Goal: Task Accomplishment & Management: Use online tool/utility

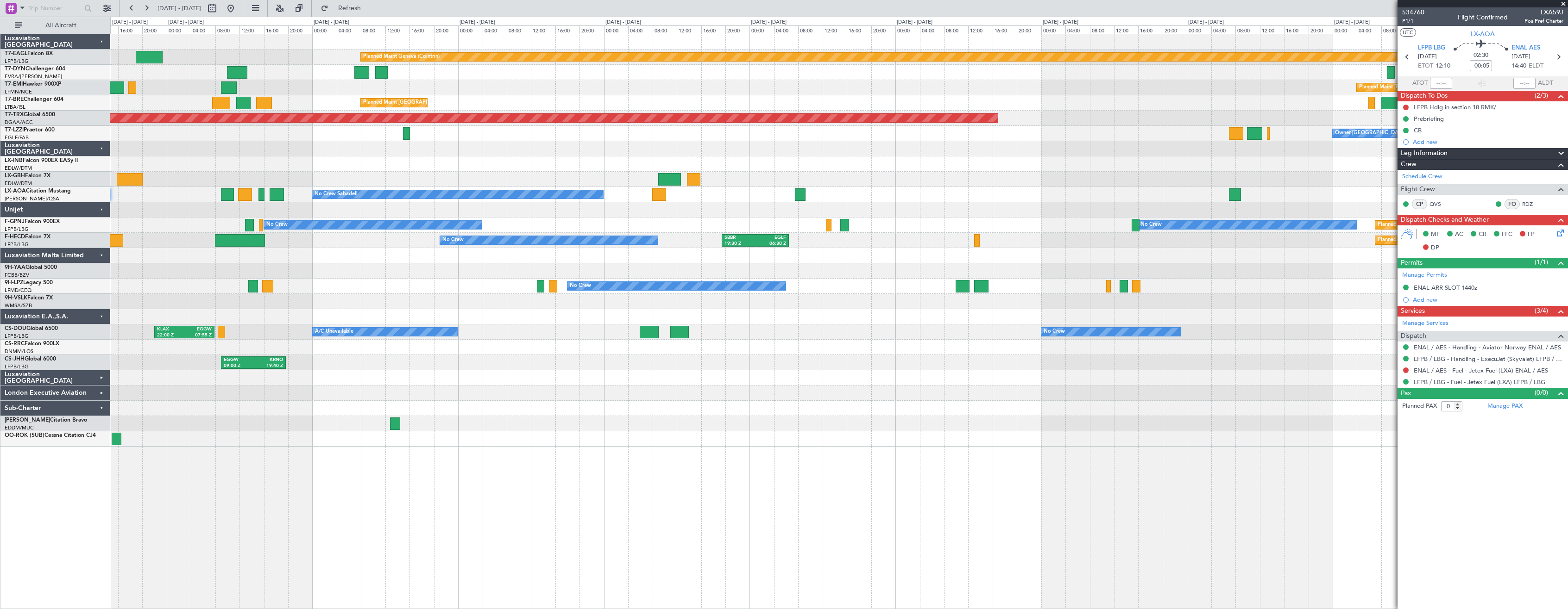
click at [220, 209] on div at bounding box center [839, 210] width 1457 height 15
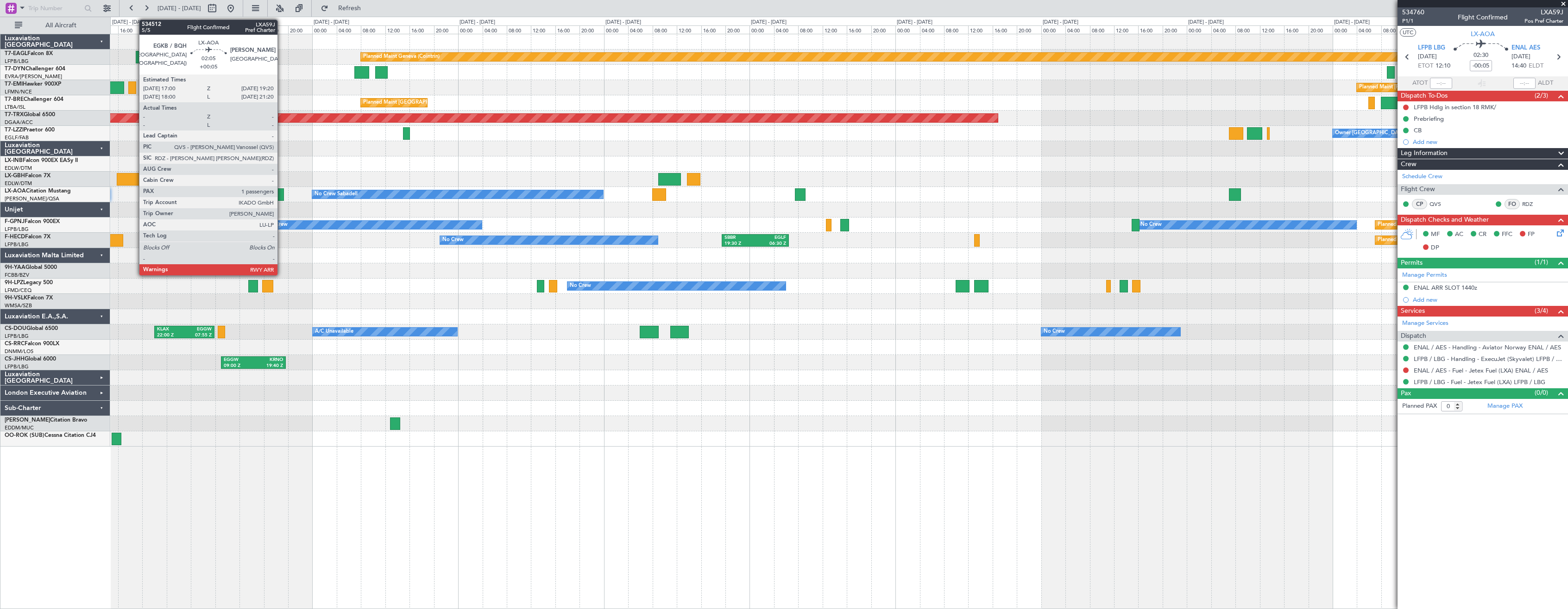
click at [282, 195] on div at bounding box center [277, 195] width 15 height 13
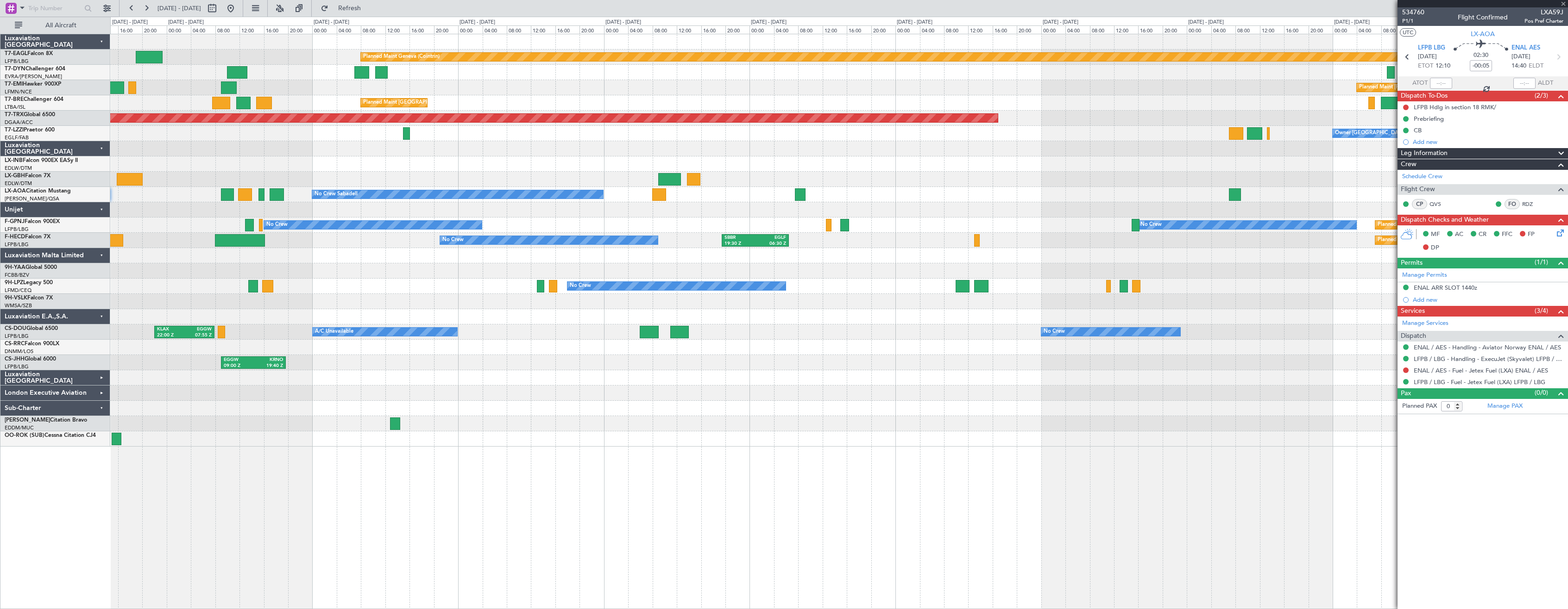
type input "+00:05"
type input "1"
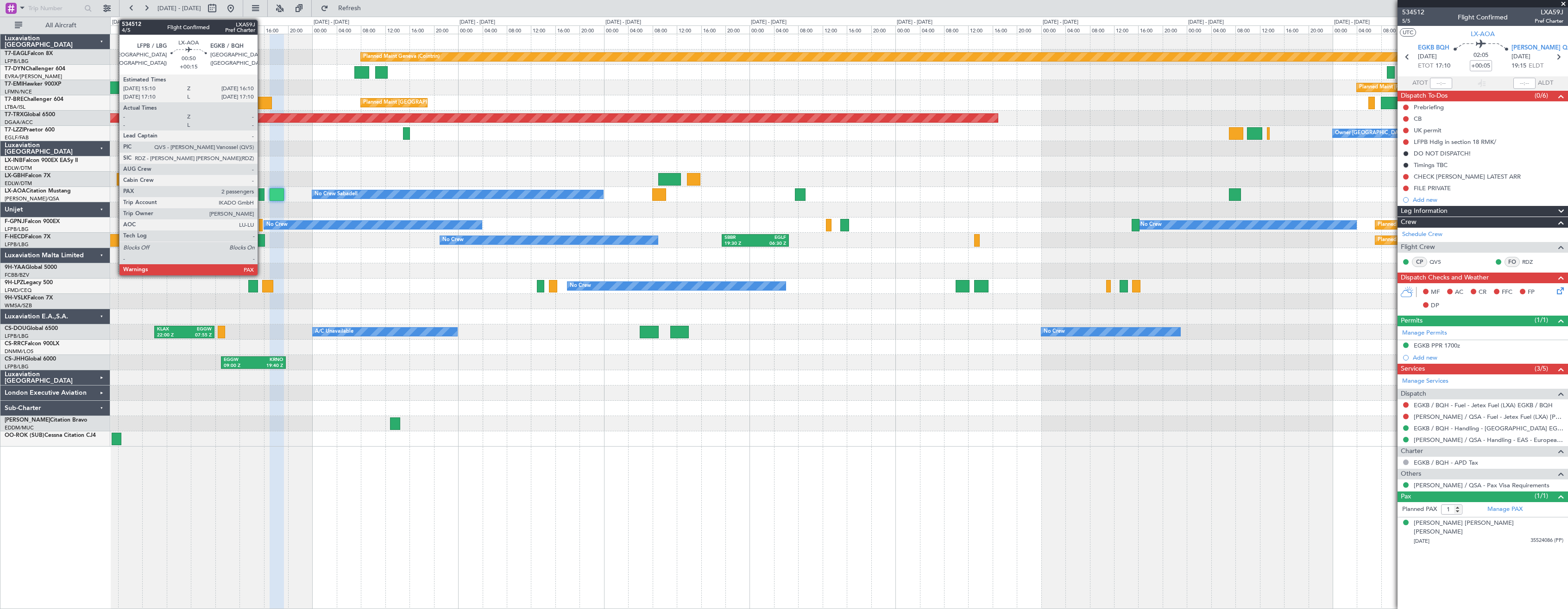
click at [262, 196] on div at bounding box center [262, 195] width 7 height 13
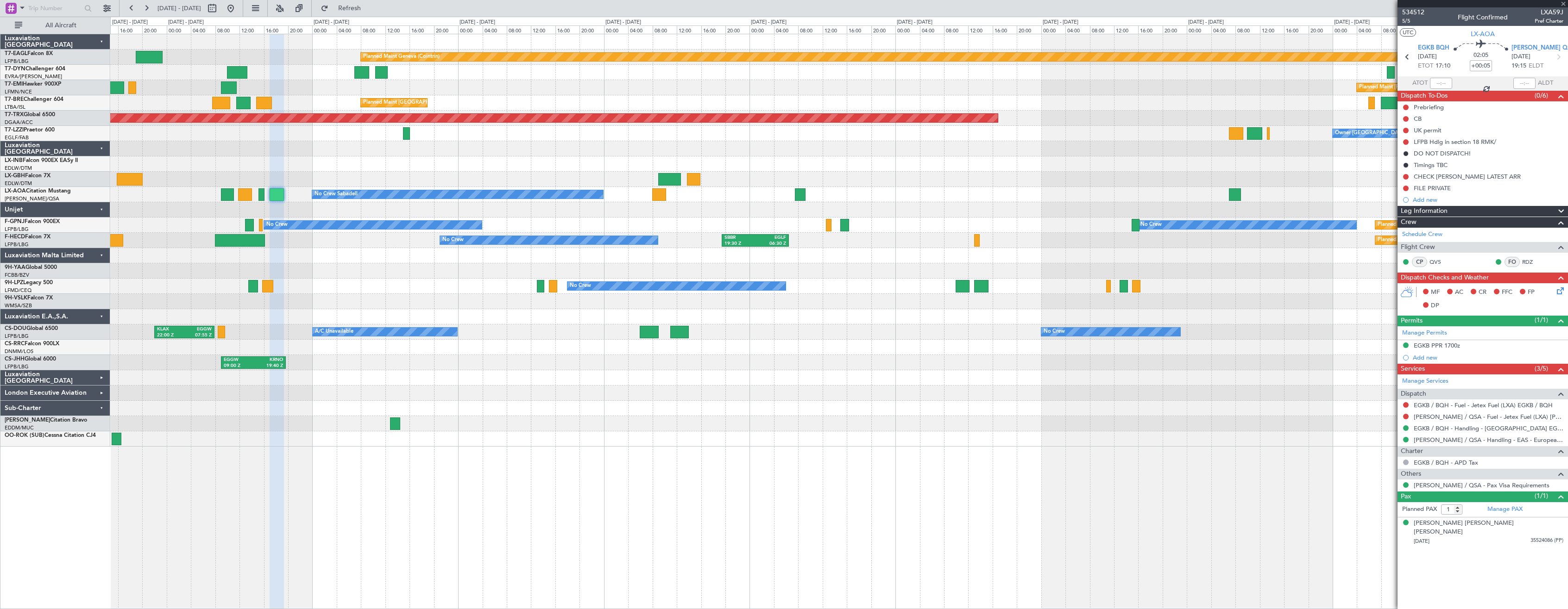
type input "+00:15"
type input "2"
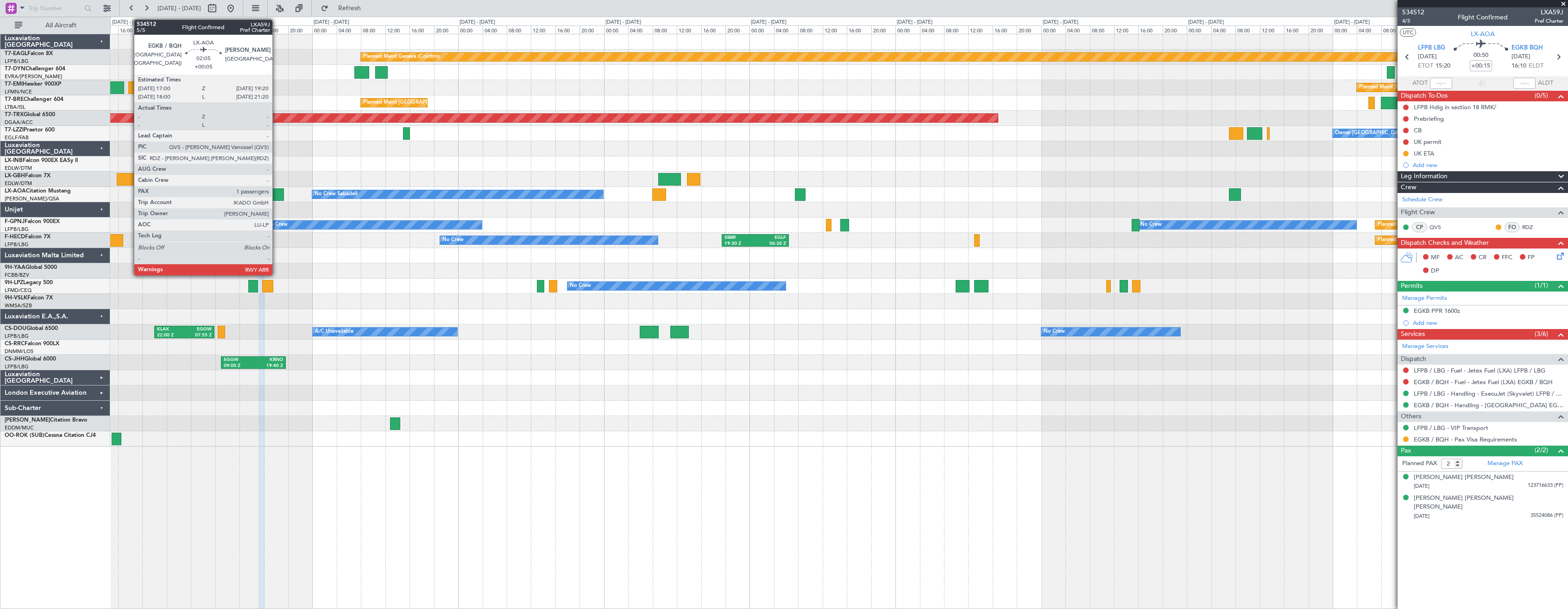
click at [276, 195] on div at bounding box center [277, 195] width 15 height 13
type input "+00:05"
type input "1"
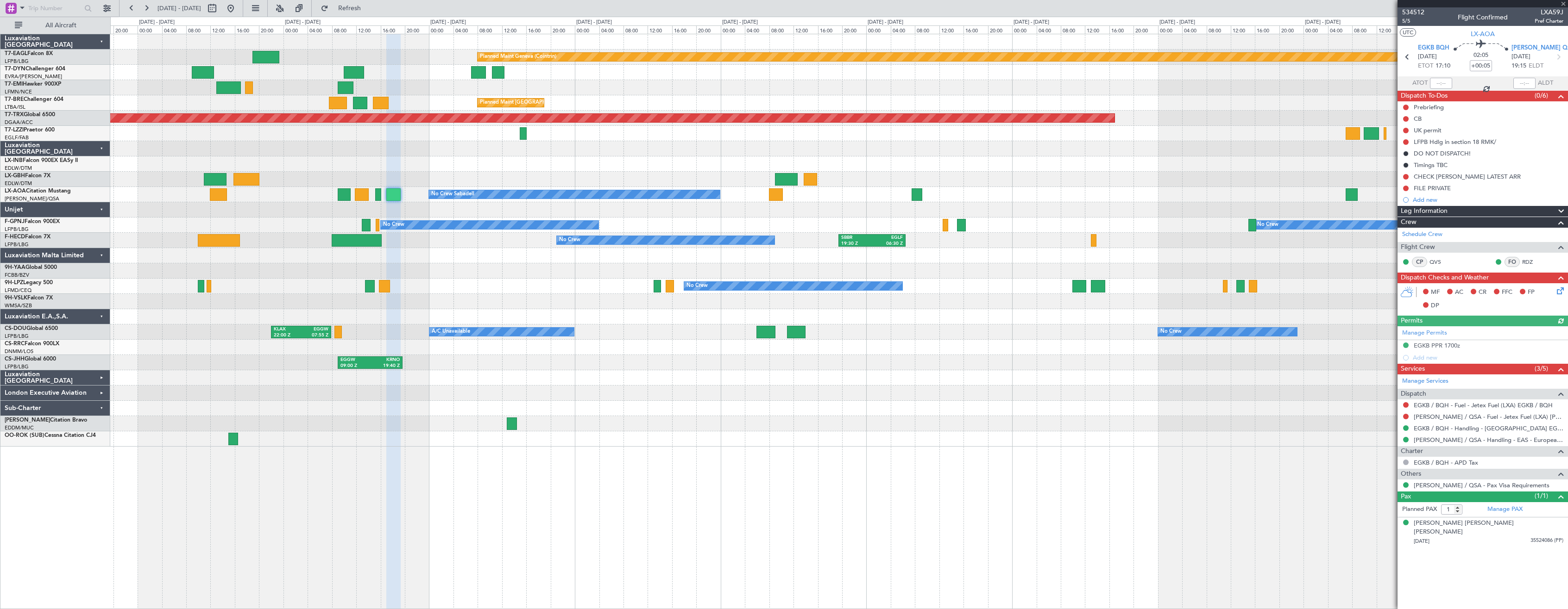
click at [475, 260] on div at bounding box center [839, 256] width 1457 height 15
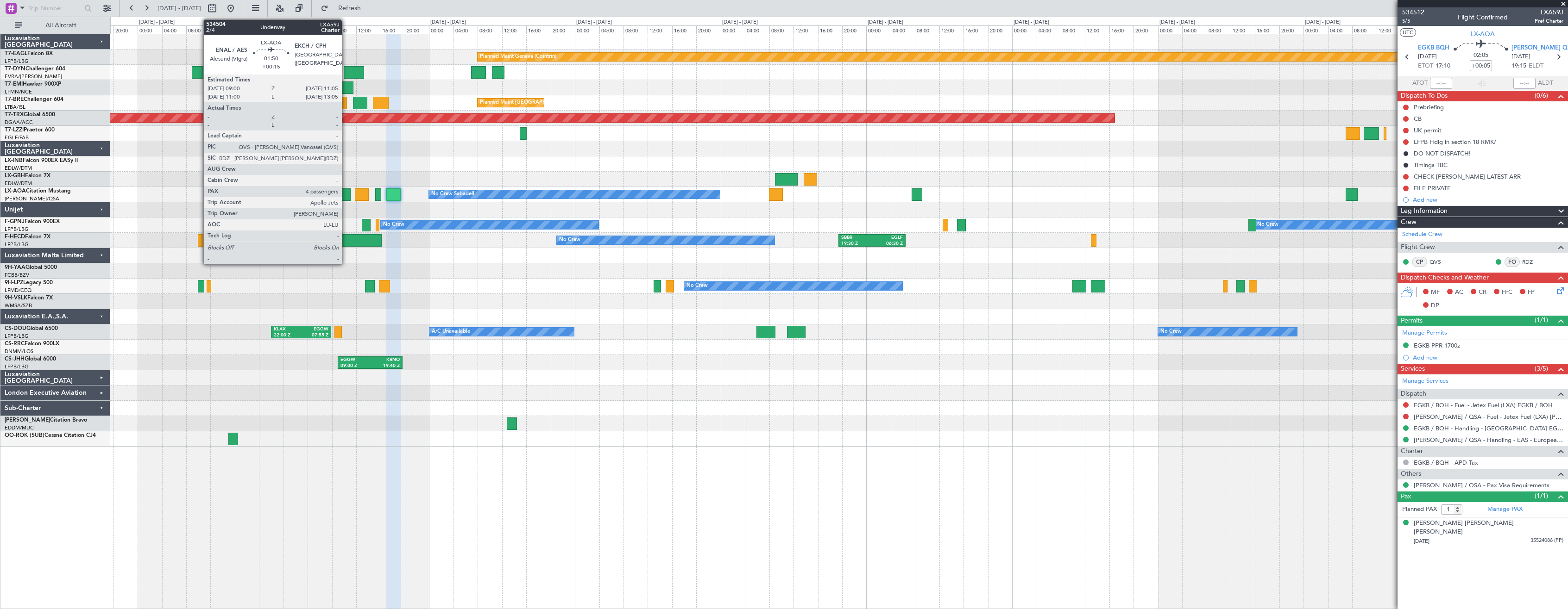
click at [345, 197] on div at bounding box center [344, 195] width 13 height 13
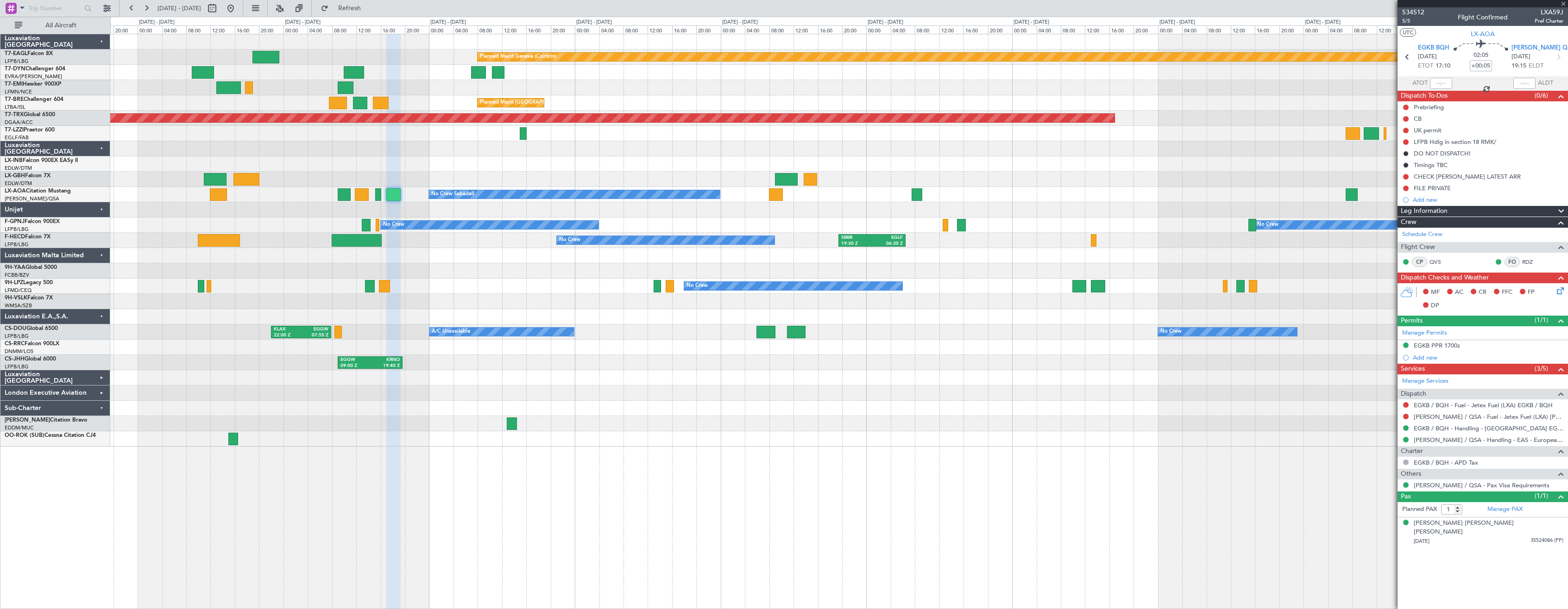
type input "+00:15"
type input "4"
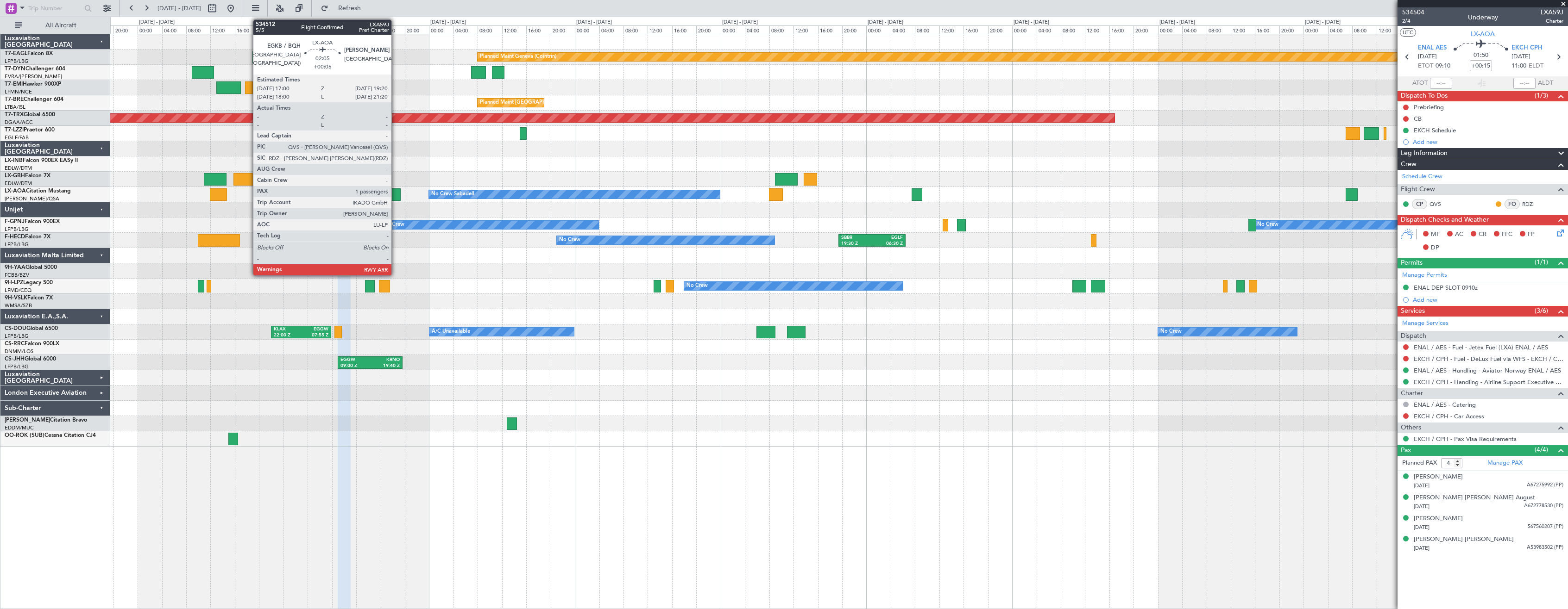
click at [396, 193] on div at bounding box center [394, 195] width 15 height 13
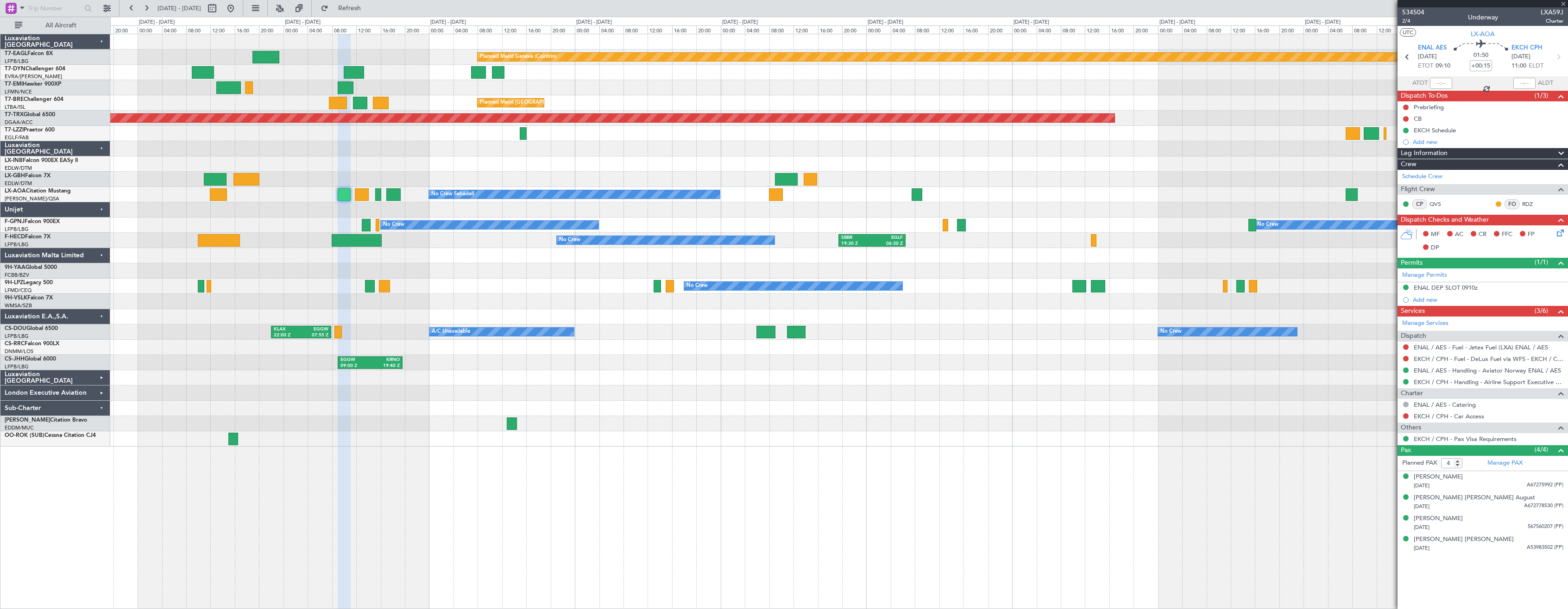
type input "+00:05"
type input "1"
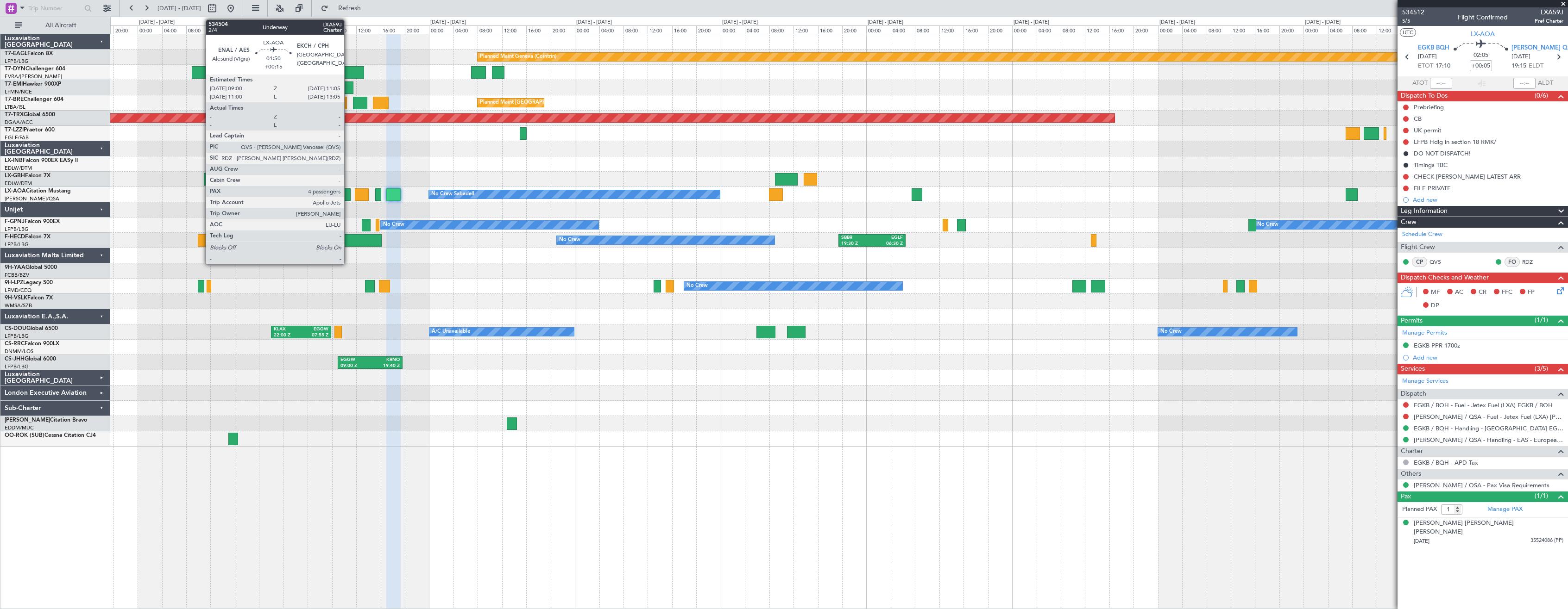
click at [348, 192] on div at bounding box center [344, 195] width 13 height 13
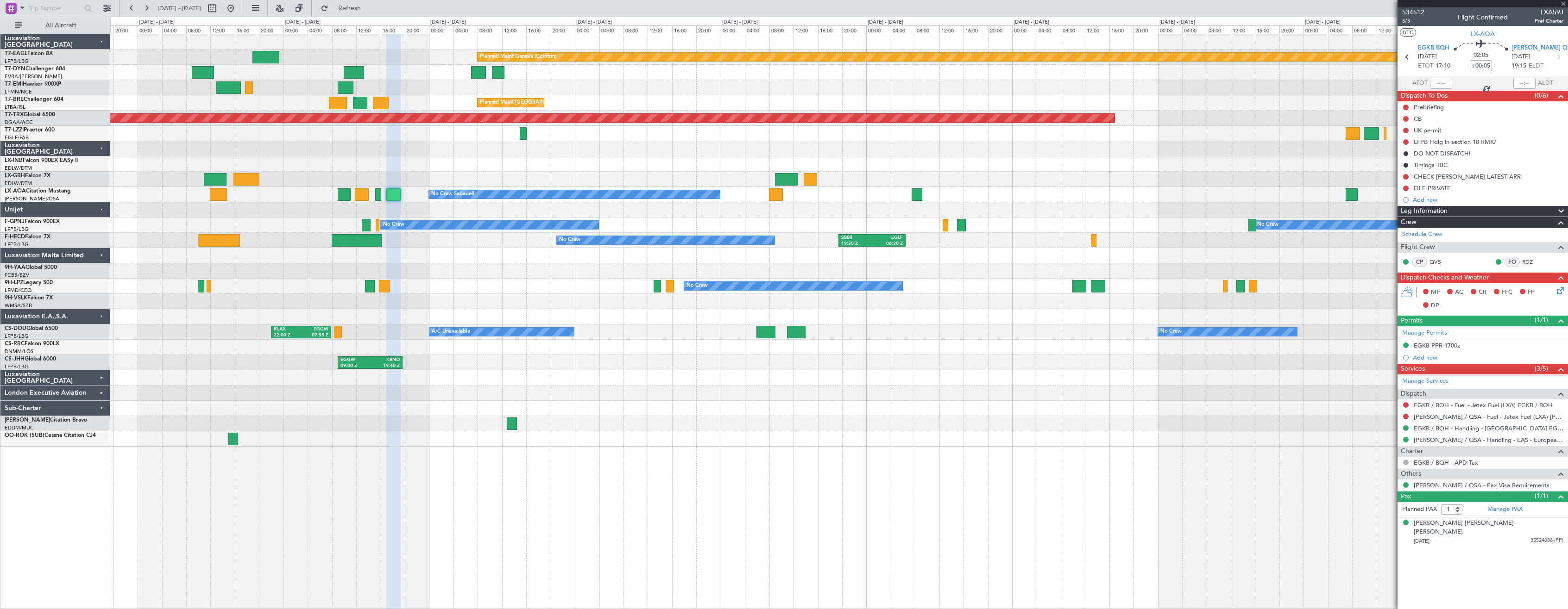
type input "+00:15"
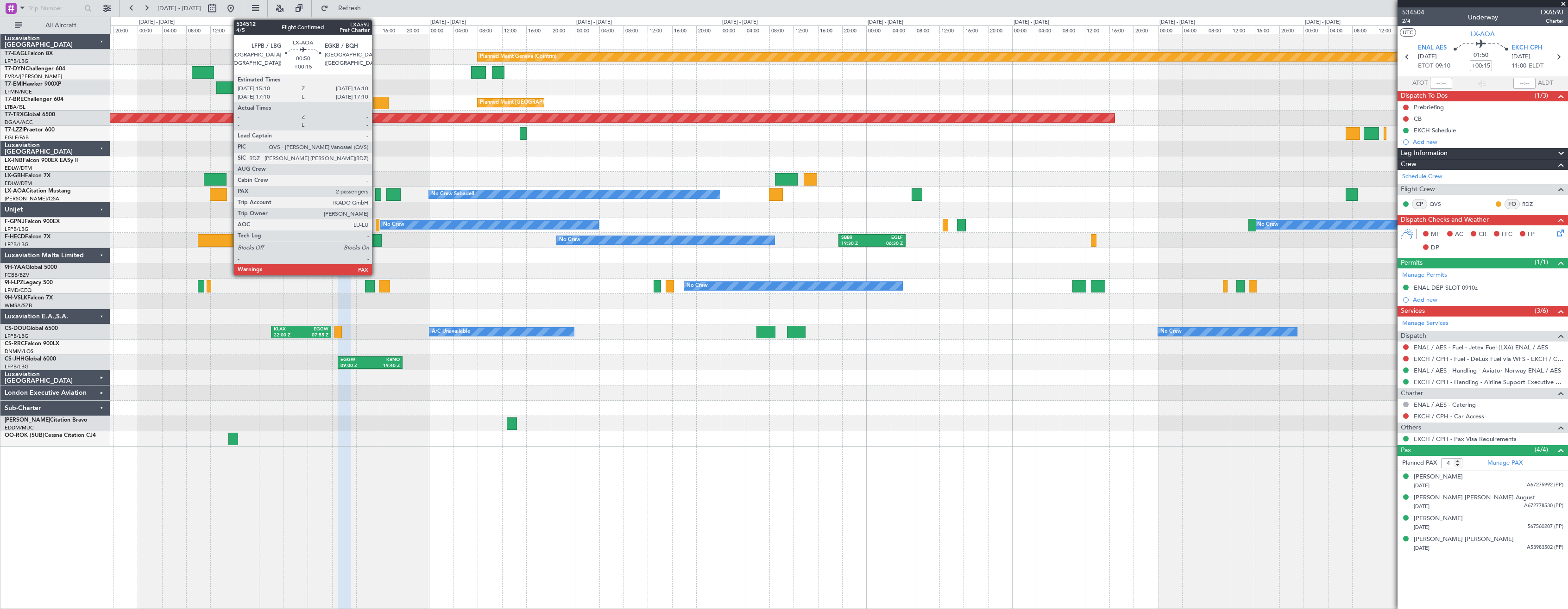
click at [376, 198] on div at bounding box center [378, 195] width 7 height 13
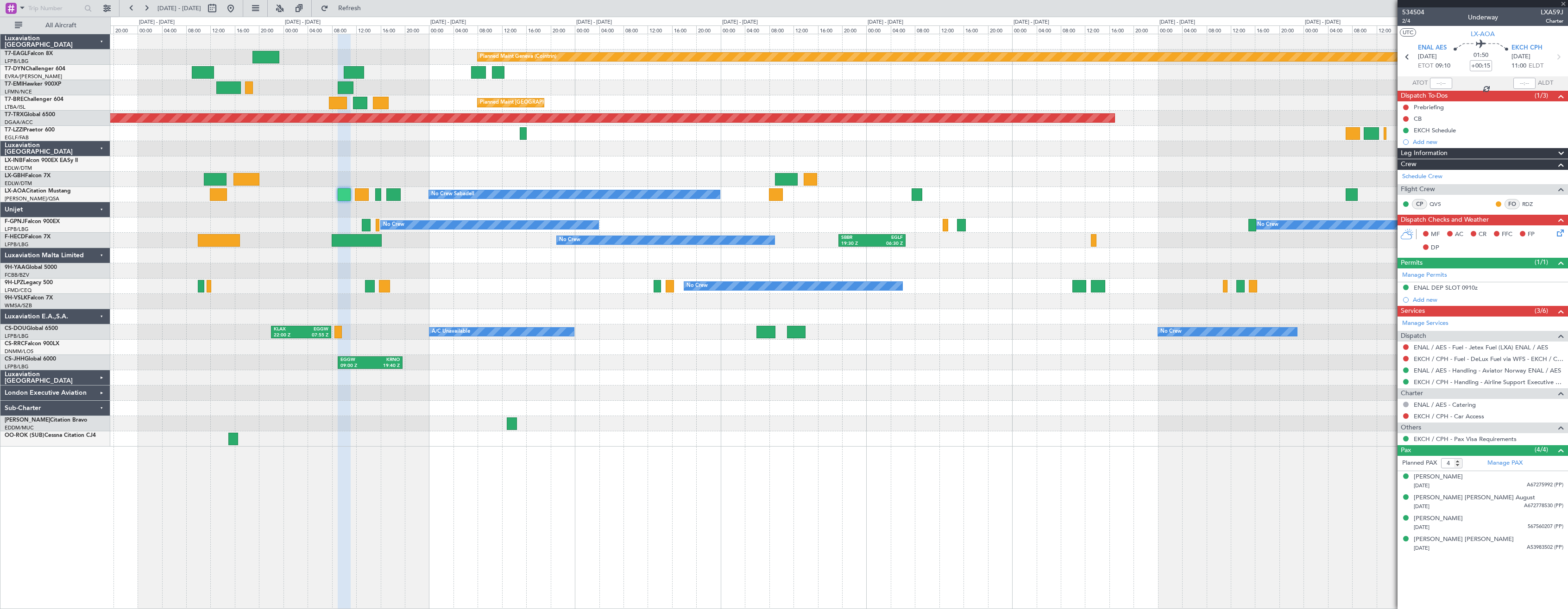
type input "2"
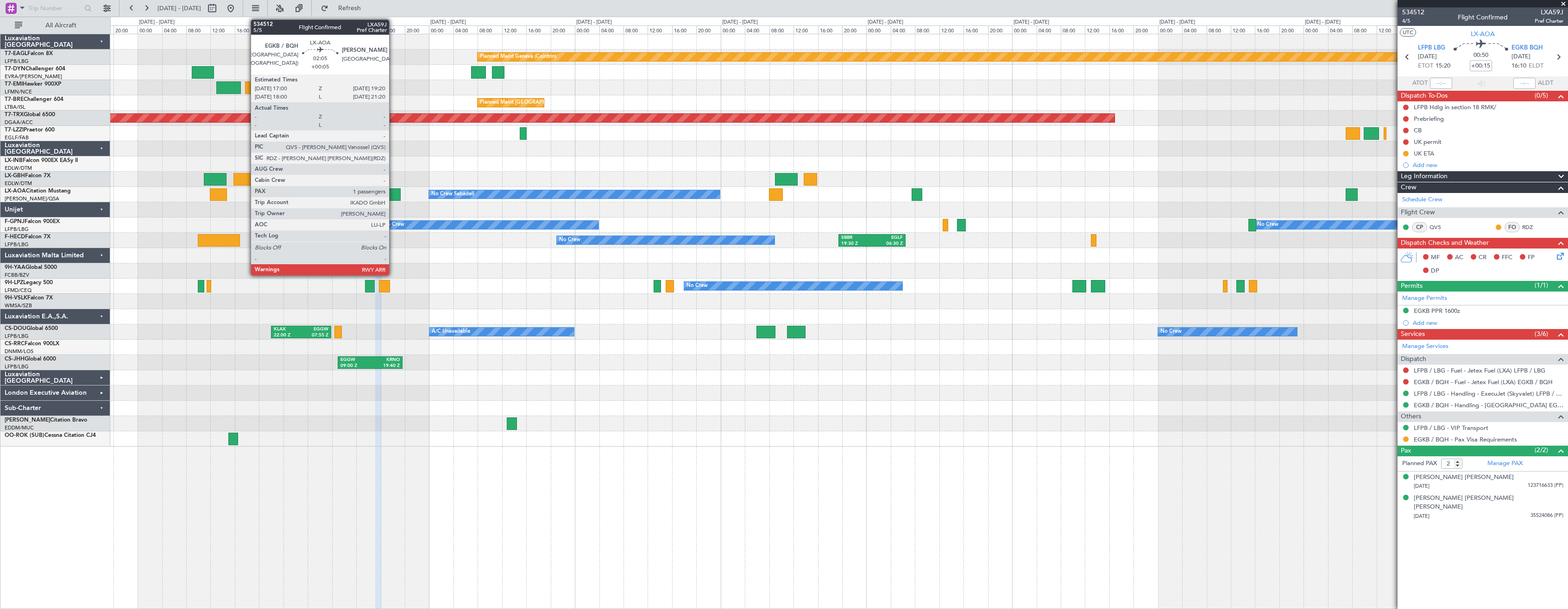
click at [393, 192] on div at bounding box center [394, 195] width 15 height 13
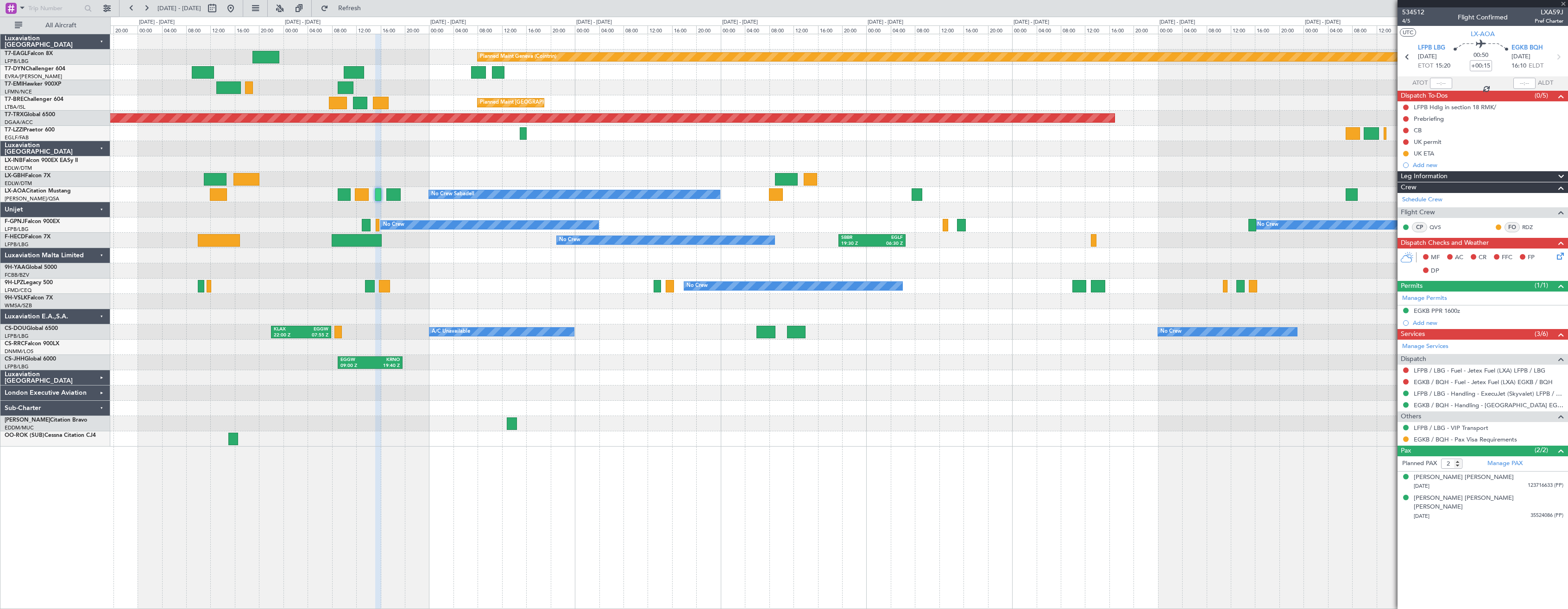
type input "+00:05"
type input "1"
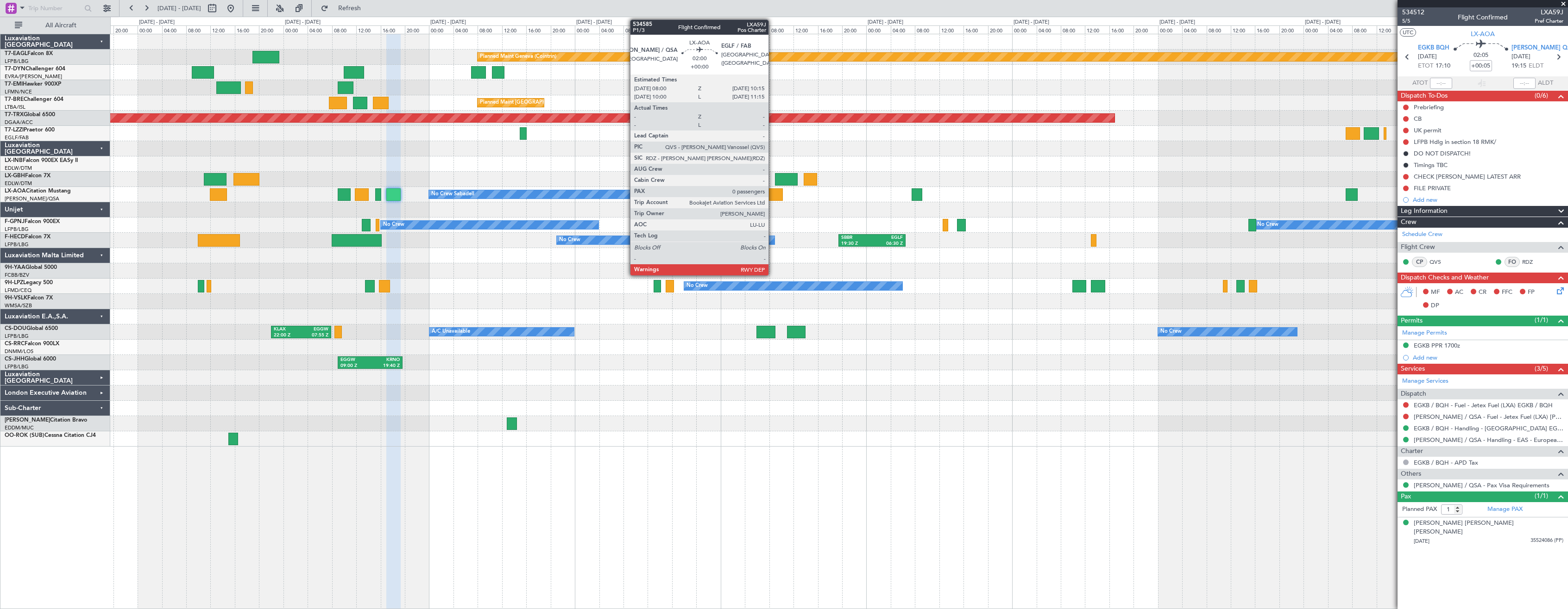
click at [772, 193] on div at bounding box center [775, 195] width 14 height 13
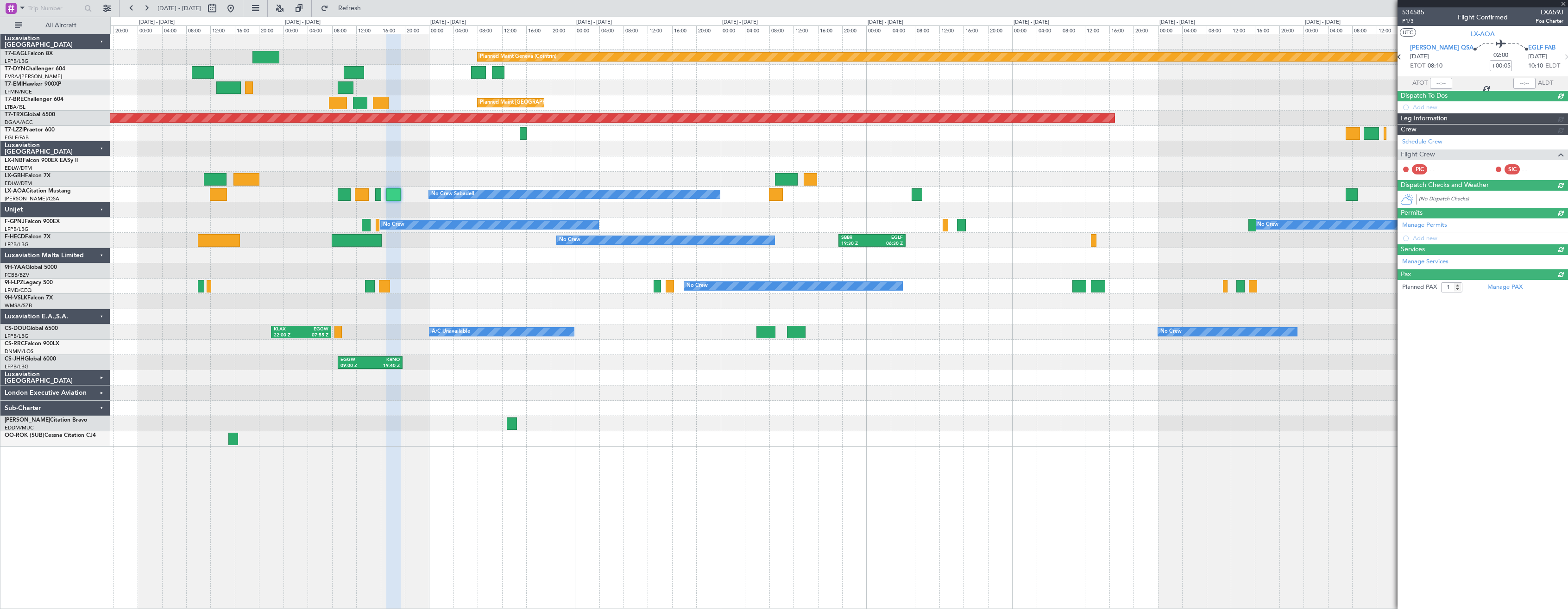
type input "0"
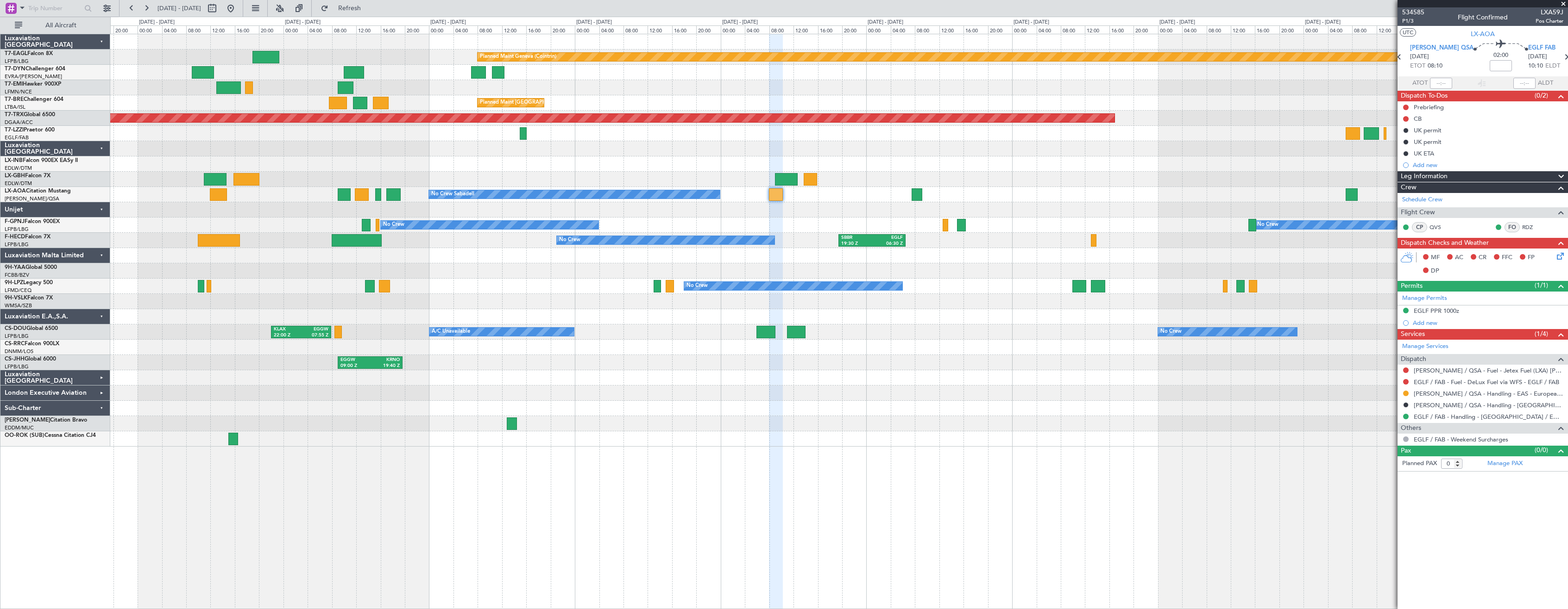
click at [401, 197] on div "No Crew Sabadell No Crew Sabadell" at bounding box center [839, 194] width 1457 height 15
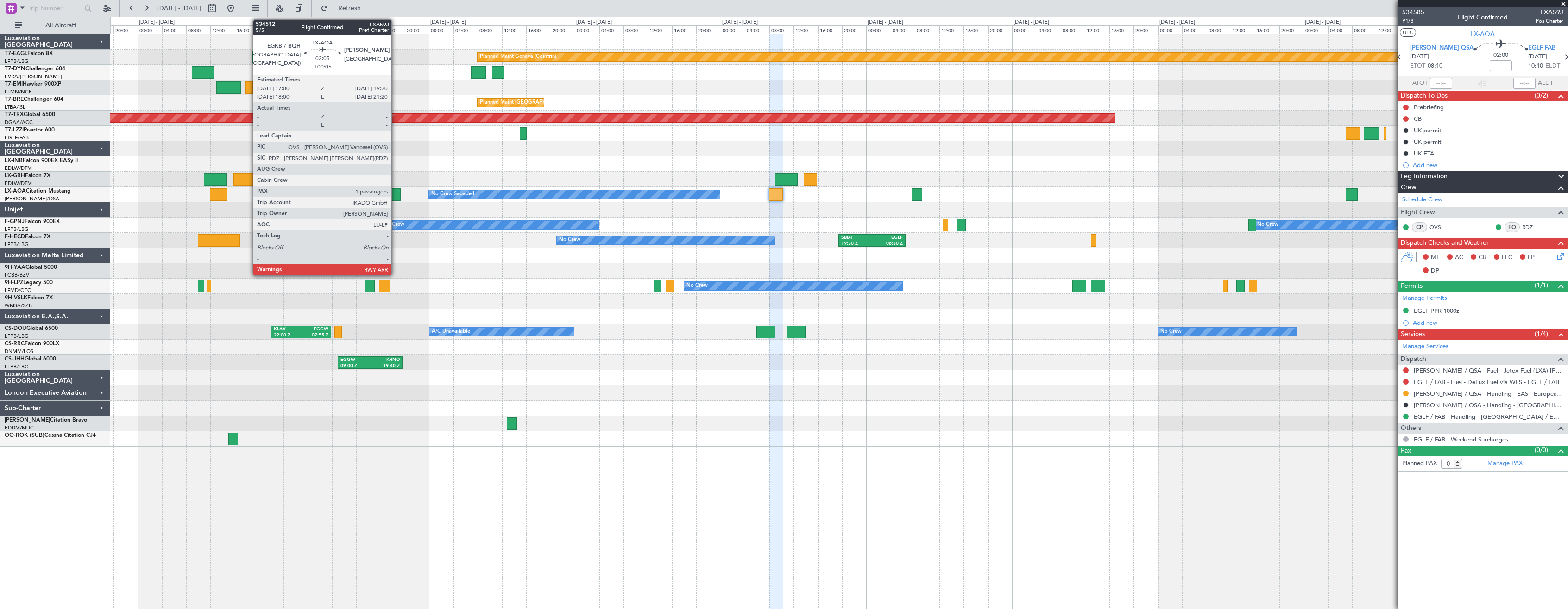
click at [396, 196] on div at bounding box center [394, 195] width 15 height 13
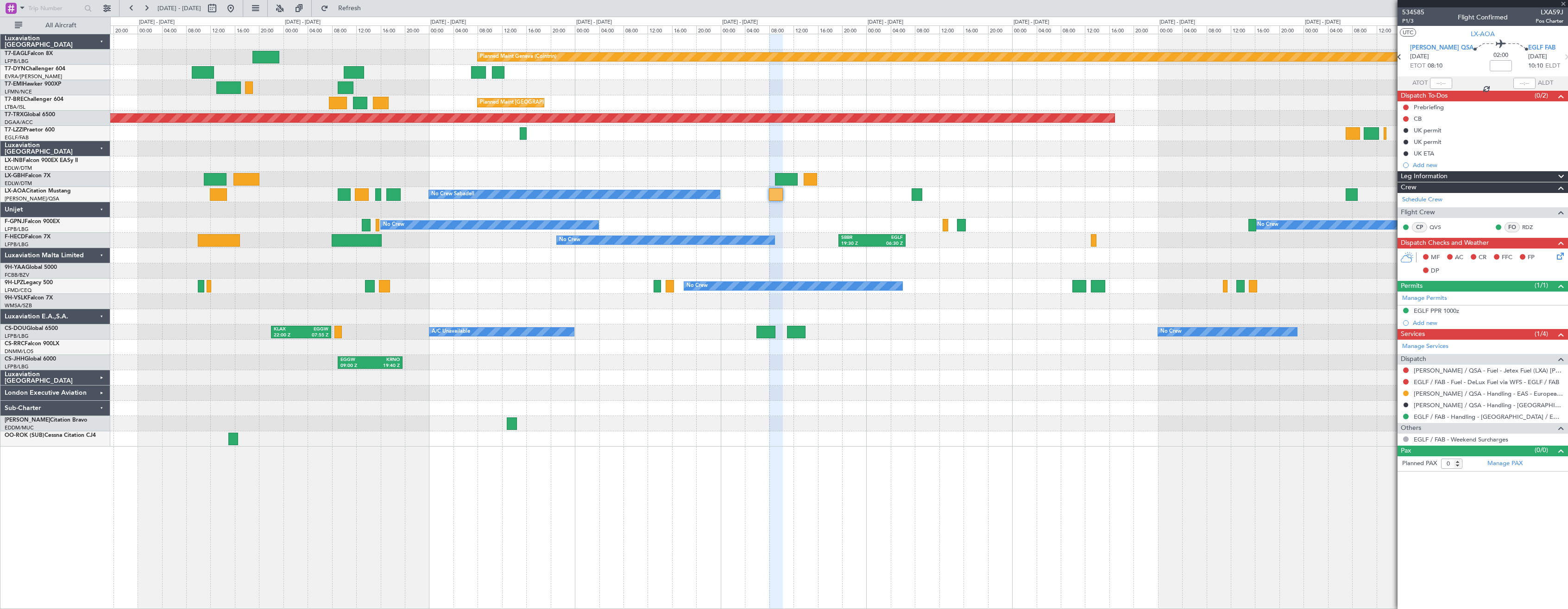
type input "+00:05"
type input "1"
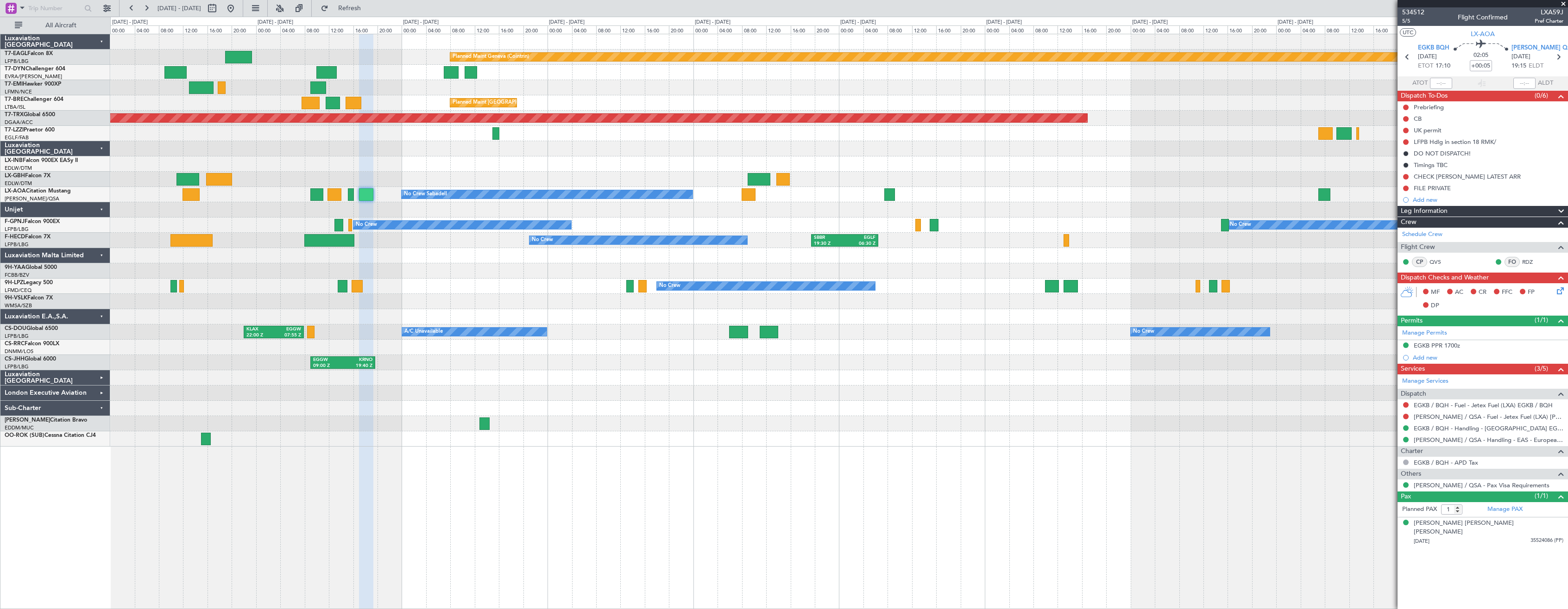
click at [414, 212] on div at bounding box center [839, 210] width 1457 height 15
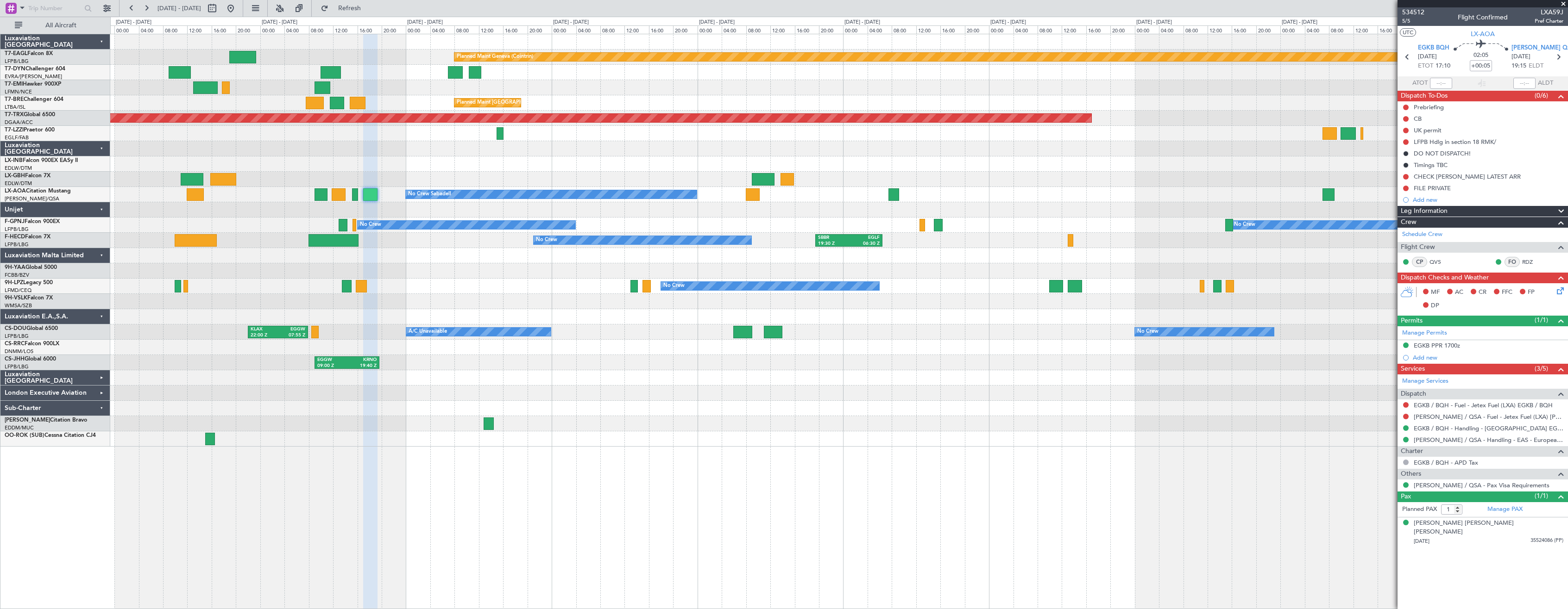
click at [426, 206] on div at bounding box center [839, 210] width 1457 height 15
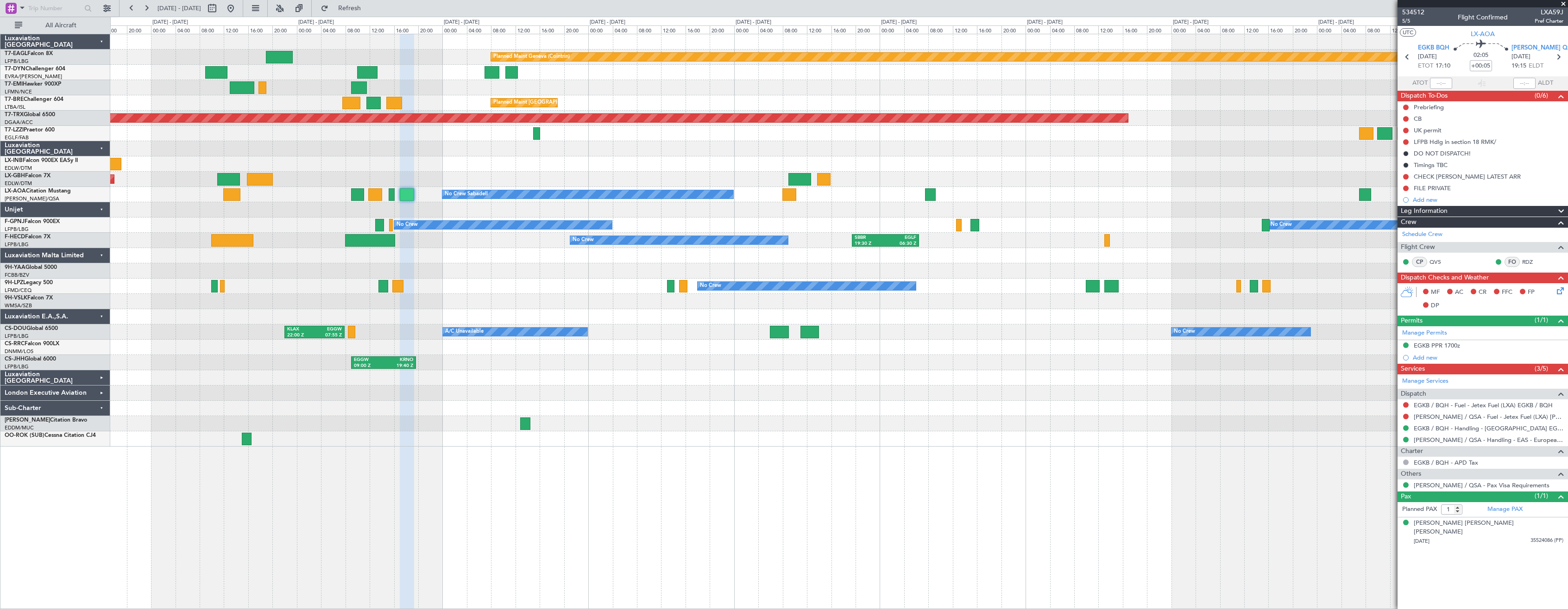
click at [478, 207] on div at bounding box center [839, 210] width 1457 height 15
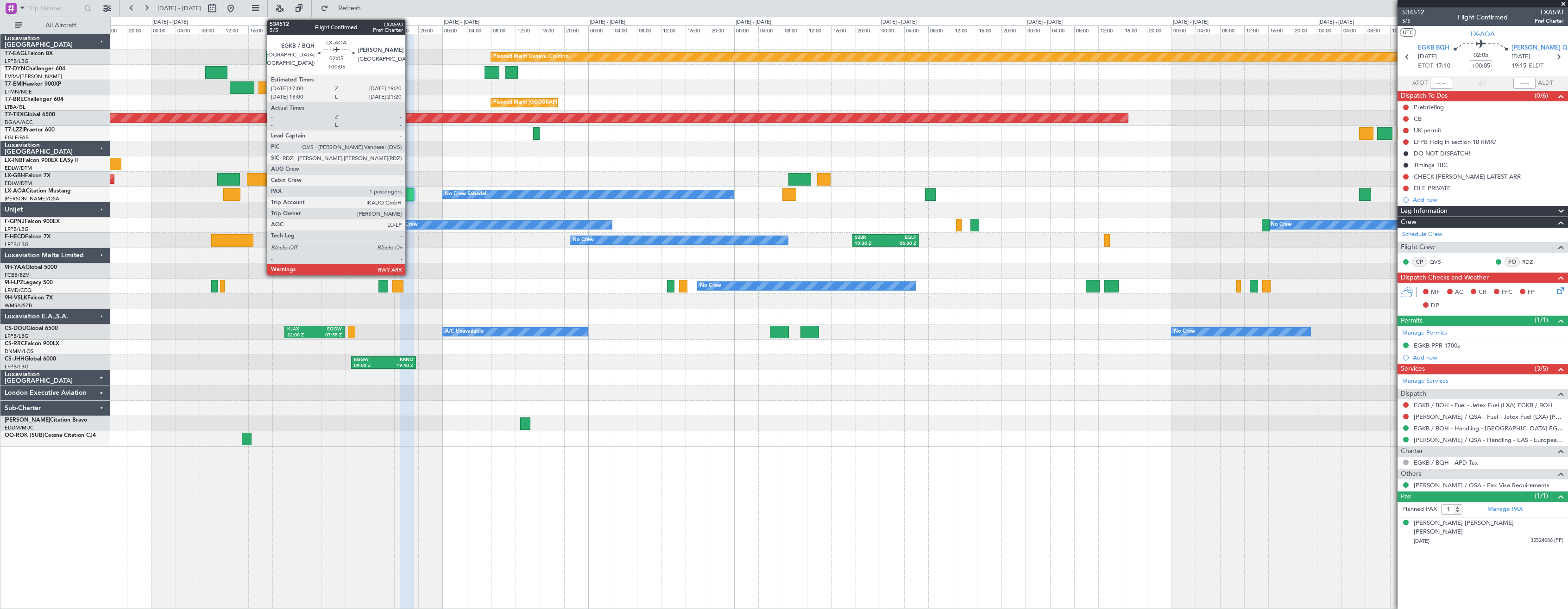
click at [410, 194] on div at bounding box center [407, 195] width 15 height 13
click at [407, 195] on div at bounding box center [407, 195] width 15 height 13
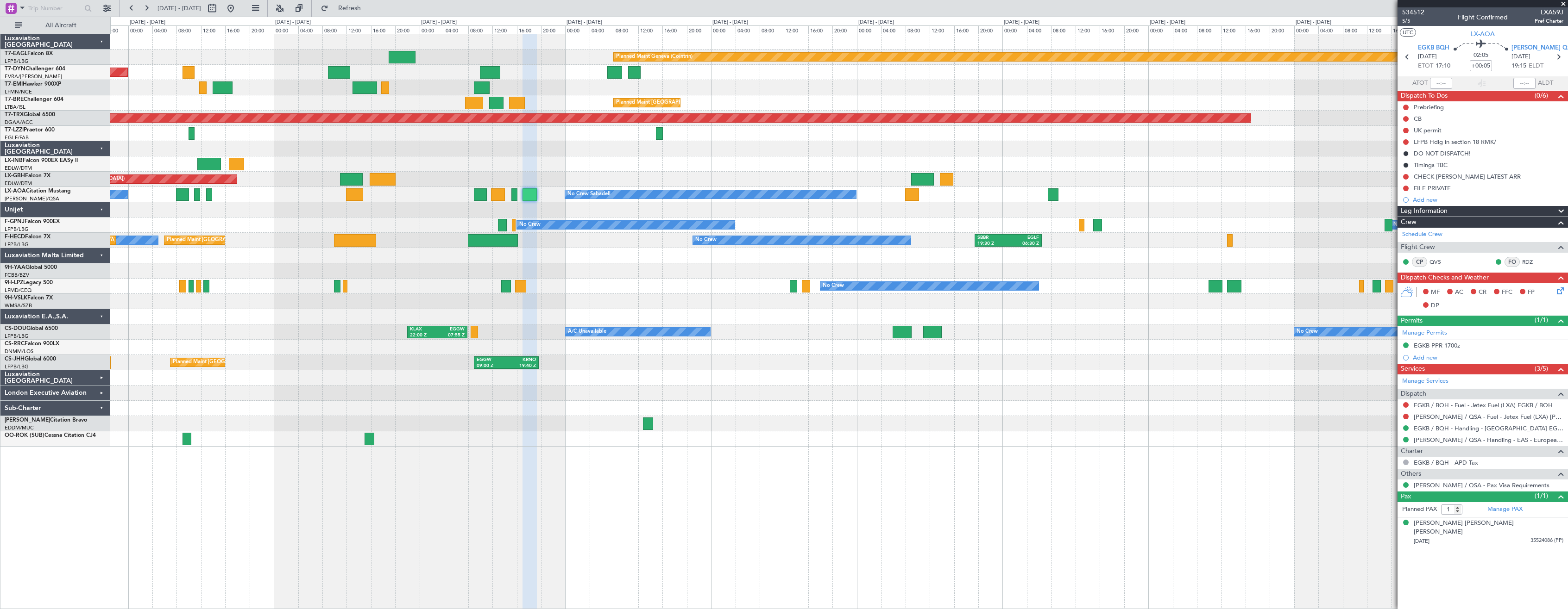
click at [1208, 447] on div "Planned Maint Geneva (Cointrin) Planned Maint [GEOGRAPHIC_DATA]-[GEOGRAPHIC_DAT…" at bounding box center [839, 322] width 1458 height 576
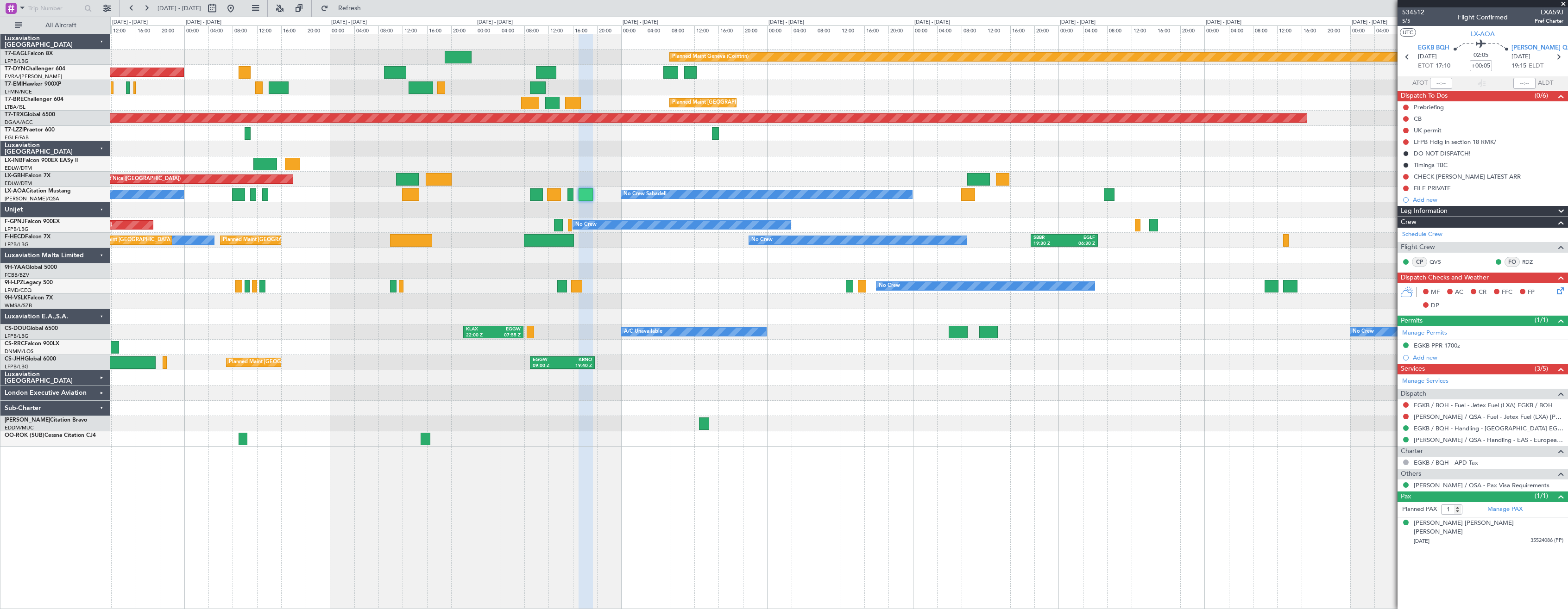
click at [621, 324] on div "Planned Maint Geneva (Cointrin) Planned Maint [GEOGRAPHIC_DATA]-[GEOGRAPHIC_DAT…" at bounding box center [839, 240] width 1457 height 412
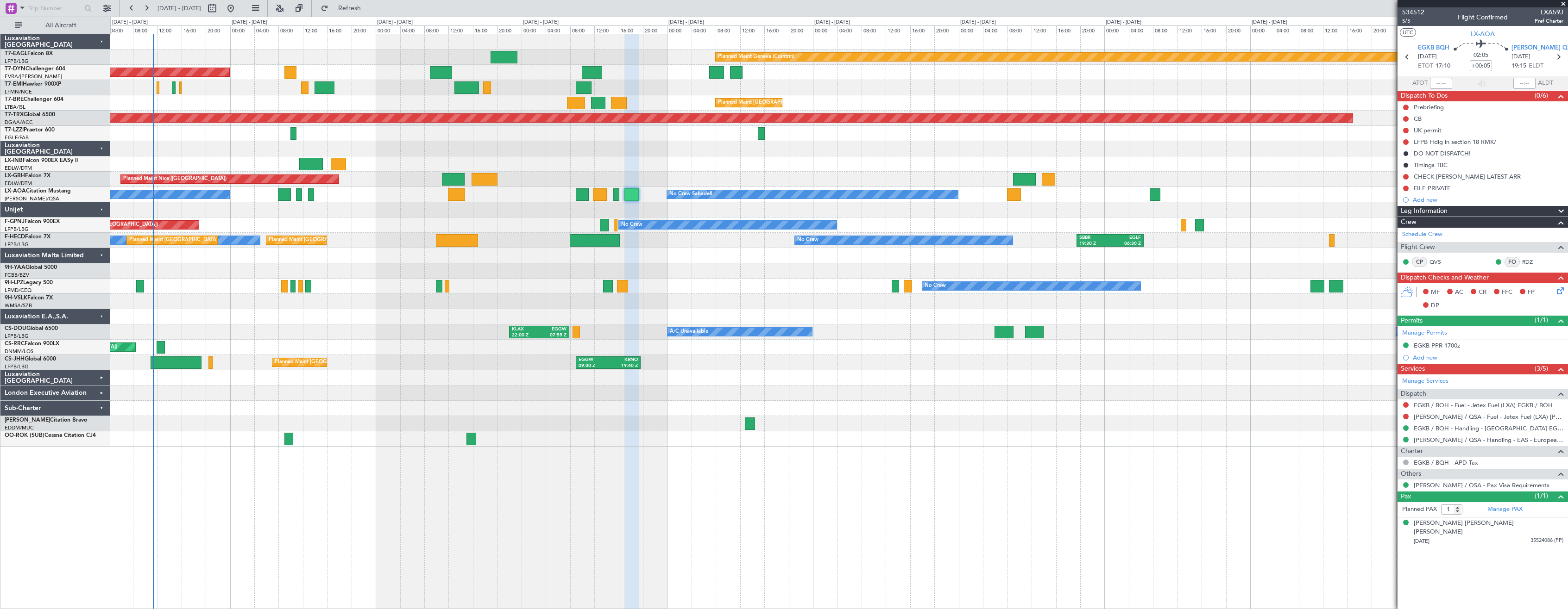
click at [738, 303] on div at bounding box center [839, 301] width 1457 height 15
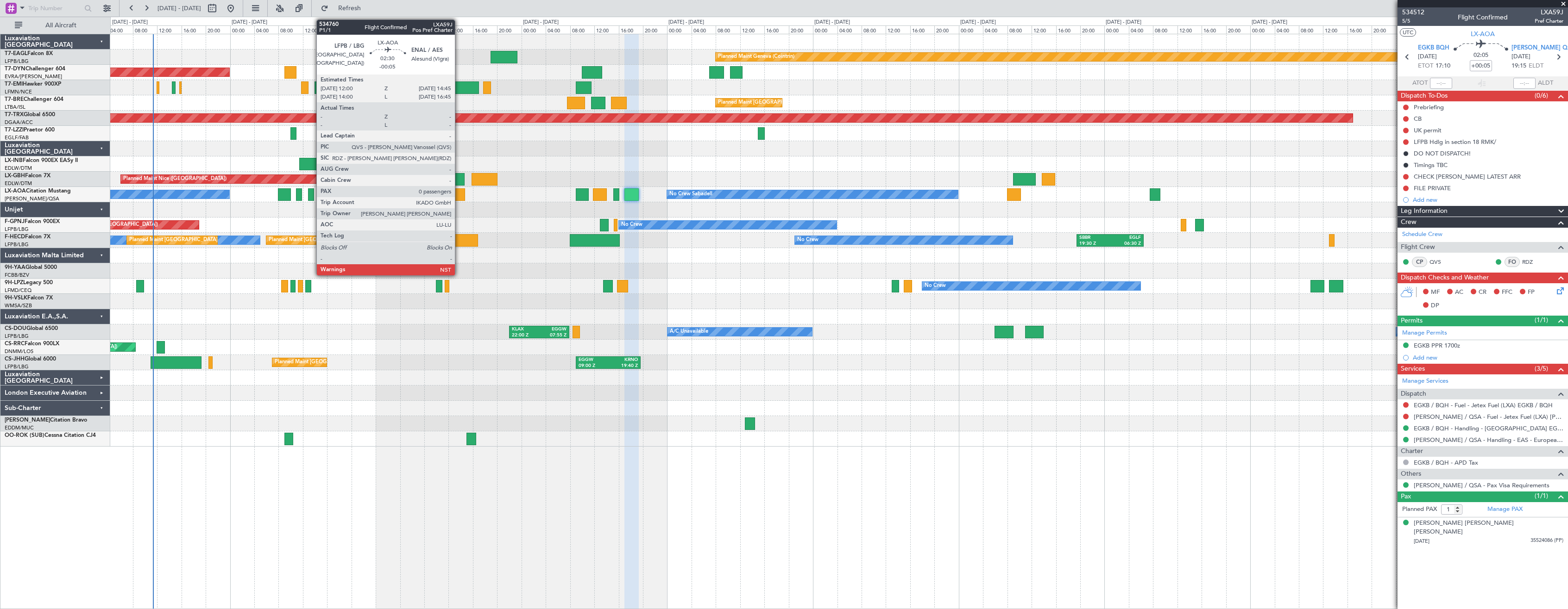
click at [459, 191] on div at bounding box center [457, 195] width 17 height 13
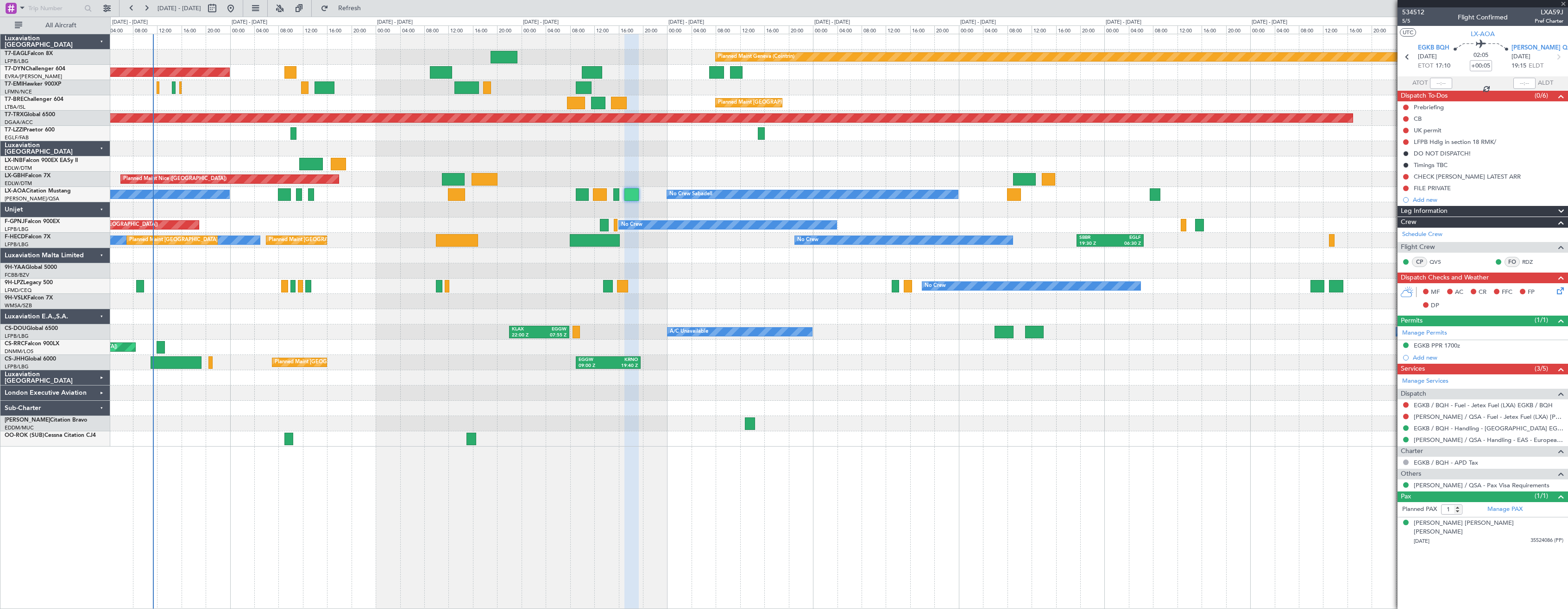
type input "-00:05"
type input "0"
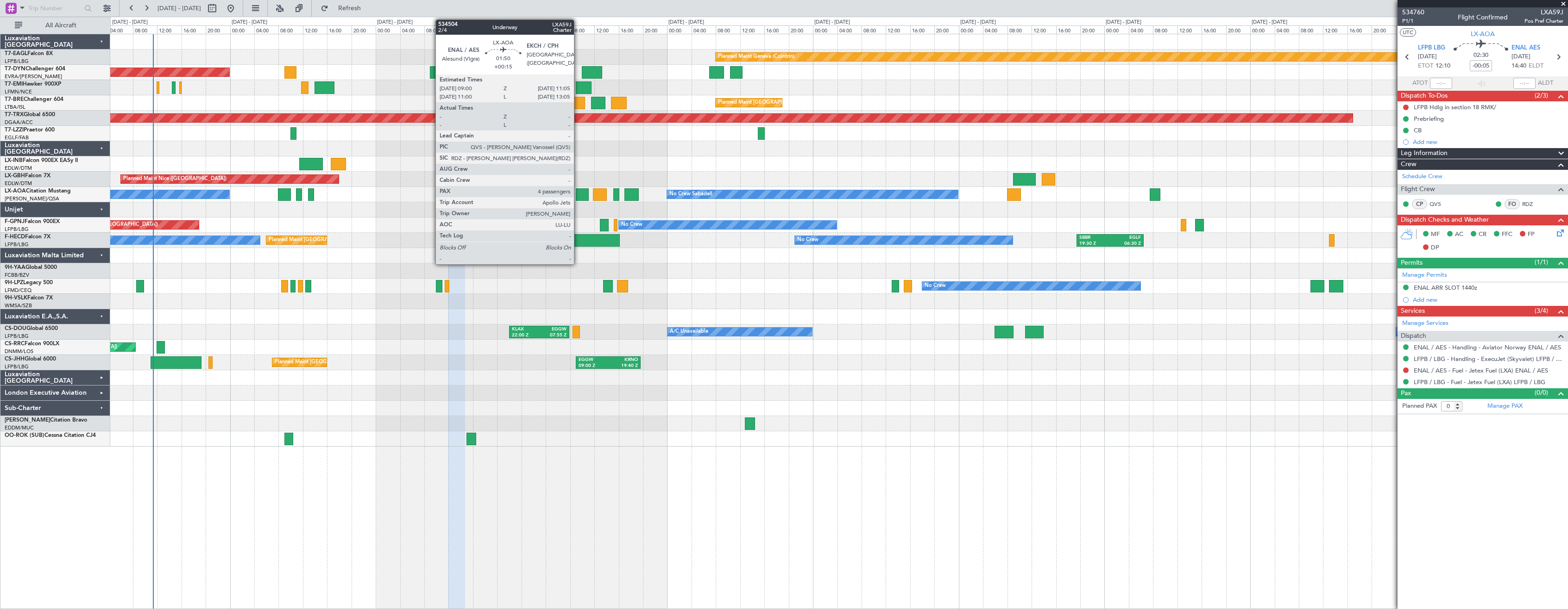
click at [578, 195] on div at bounding box center [582, 195] width 13 height 13
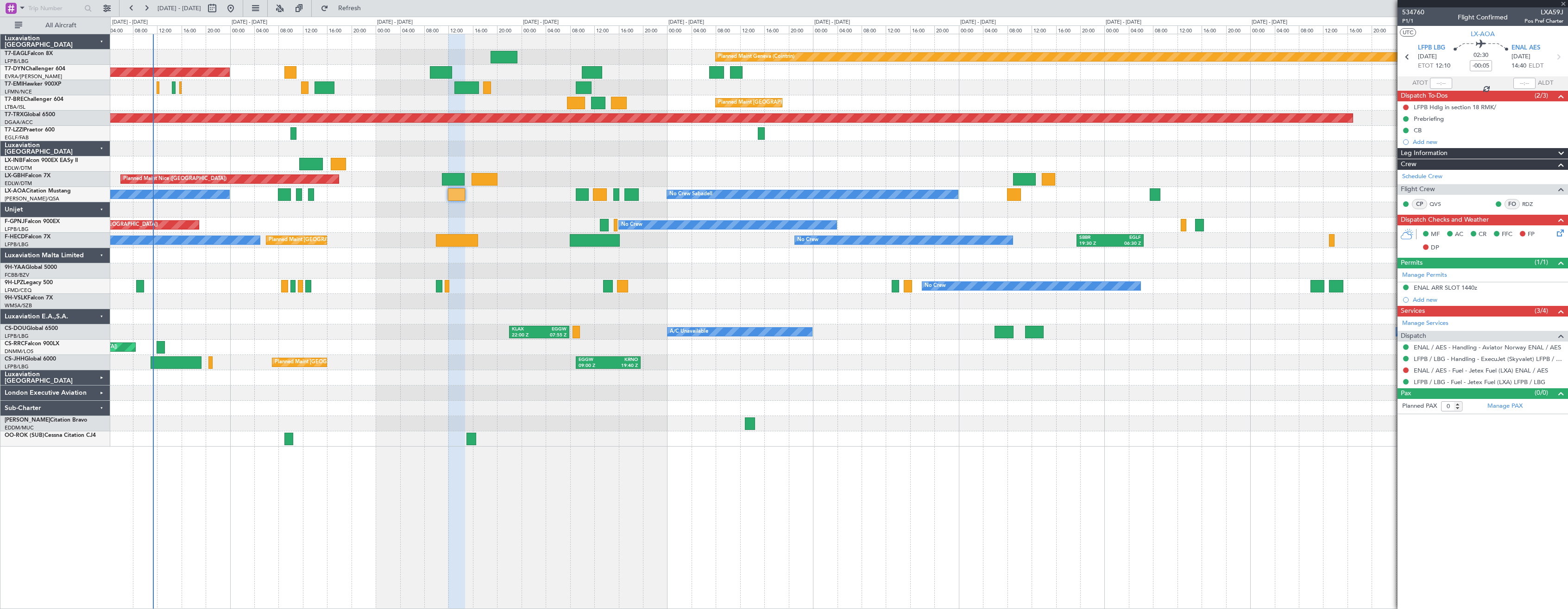
type input "+00:15"
type input "4"
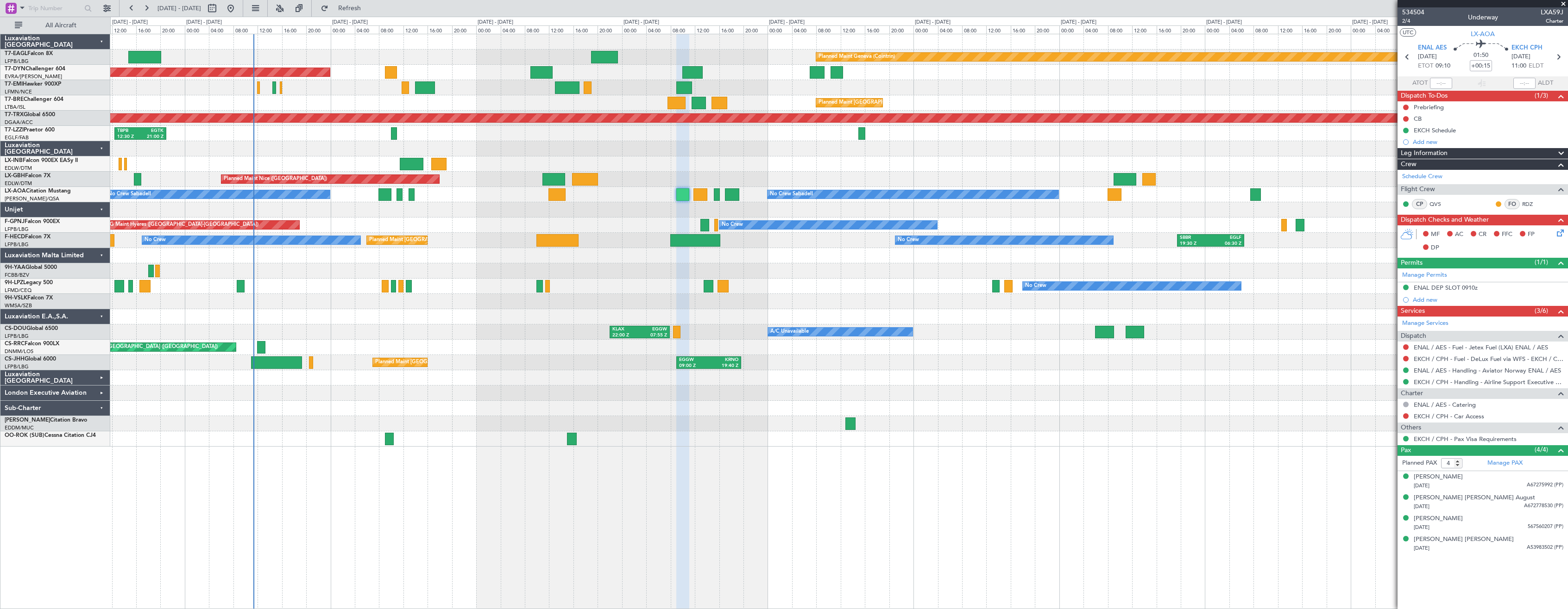
click at [974, 437] on div at bounding box center [839, 439] width 1457 height 15
click at [882, 437] on div at bounding box center [839, 439] width 1457 height 15
